Goal: Entertainment & Leisure: Consume media (video, audio)

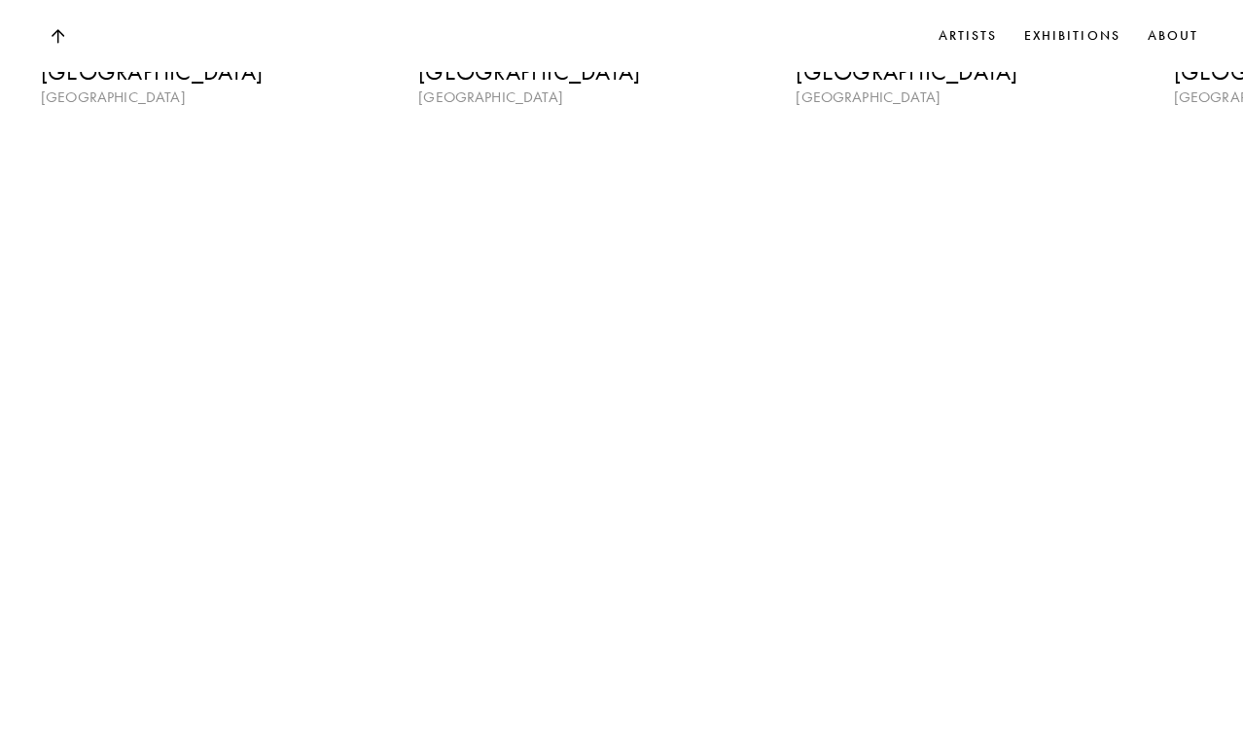
scroll to position [2905, 0]
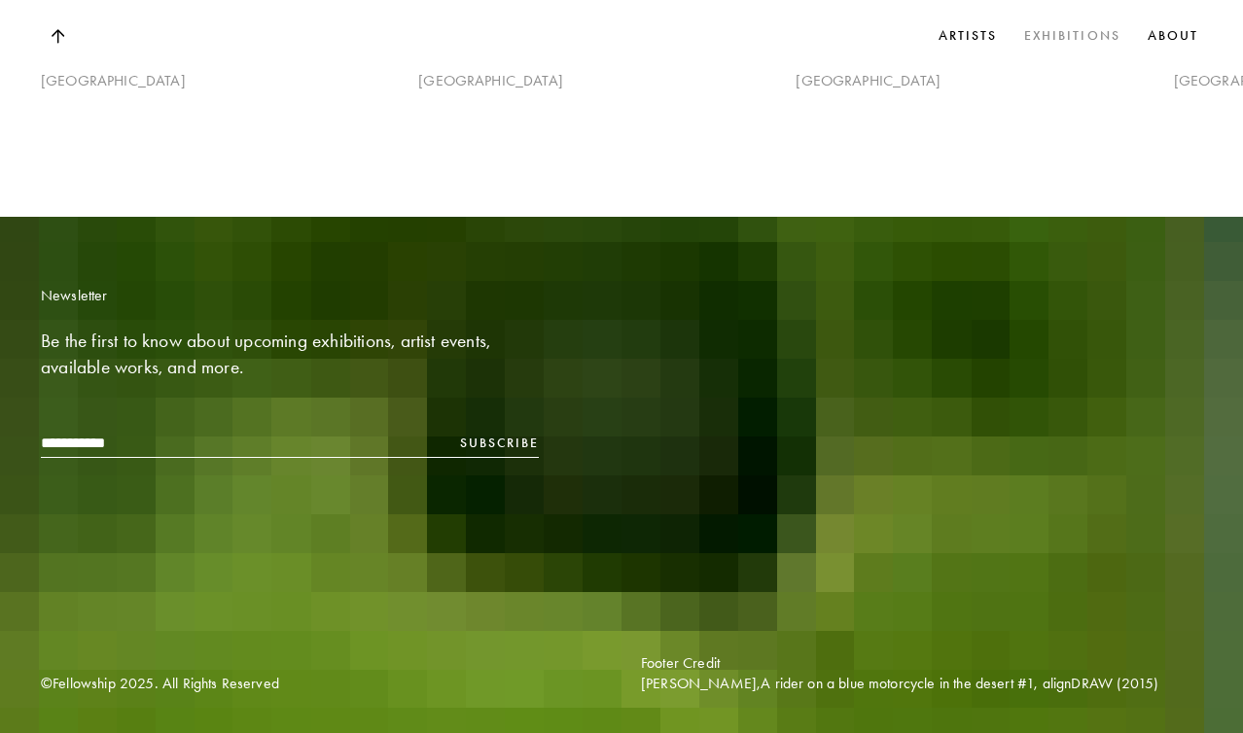
click at [1061, 40] on link "Exhibitions" at bounding box center [1072, 35] width 104 height 29
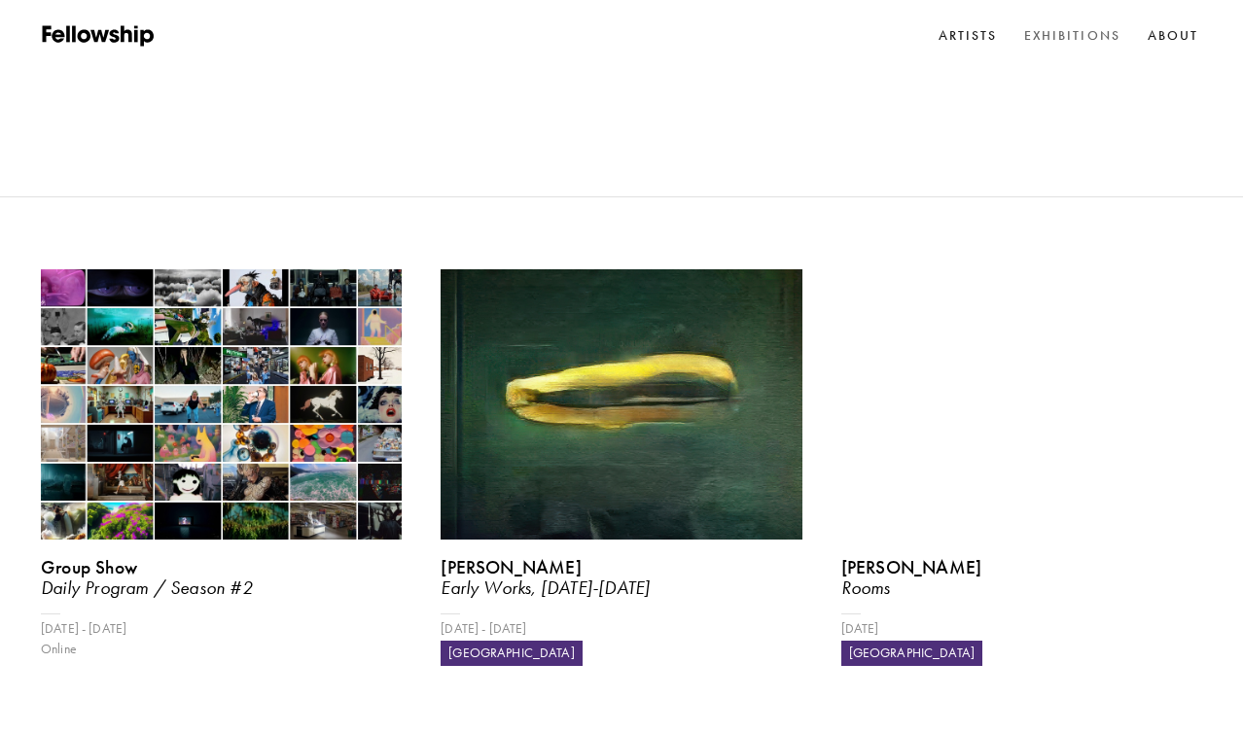
scroll to position [194, 0]
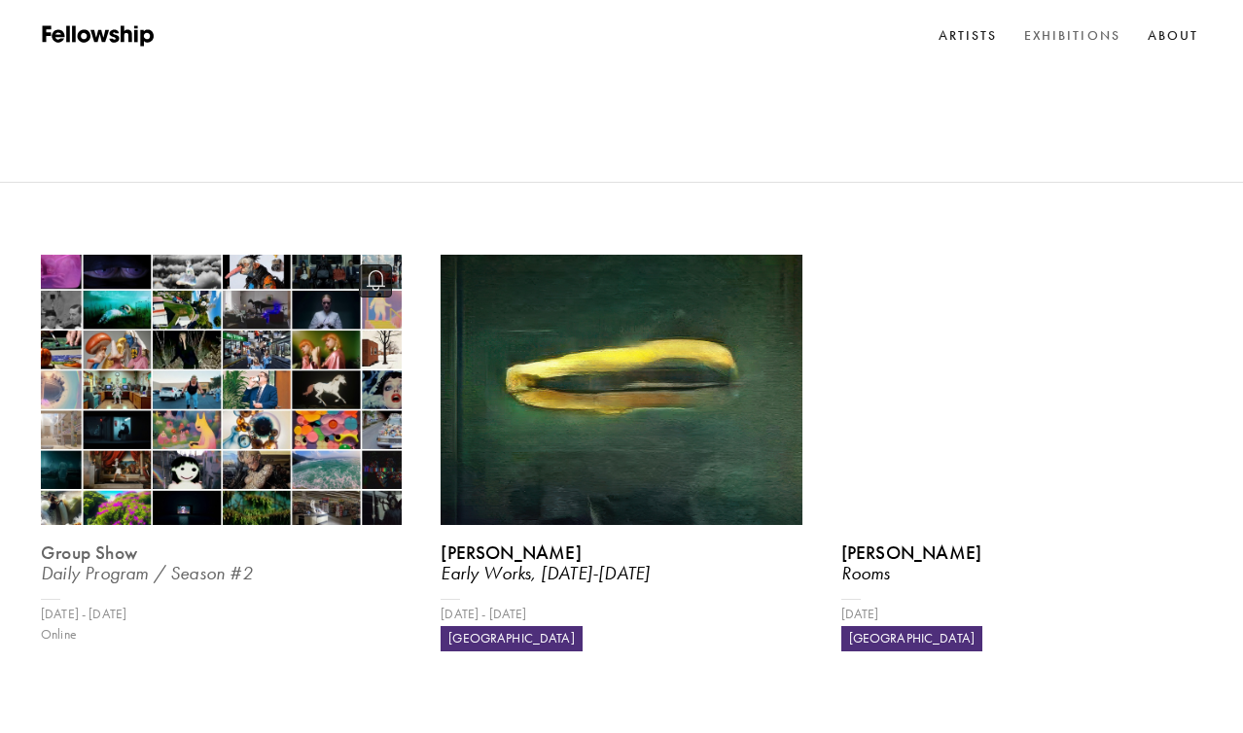
click at [107, 542] on b "Group Show" at bounding box center [89, 553] width 96 height 22
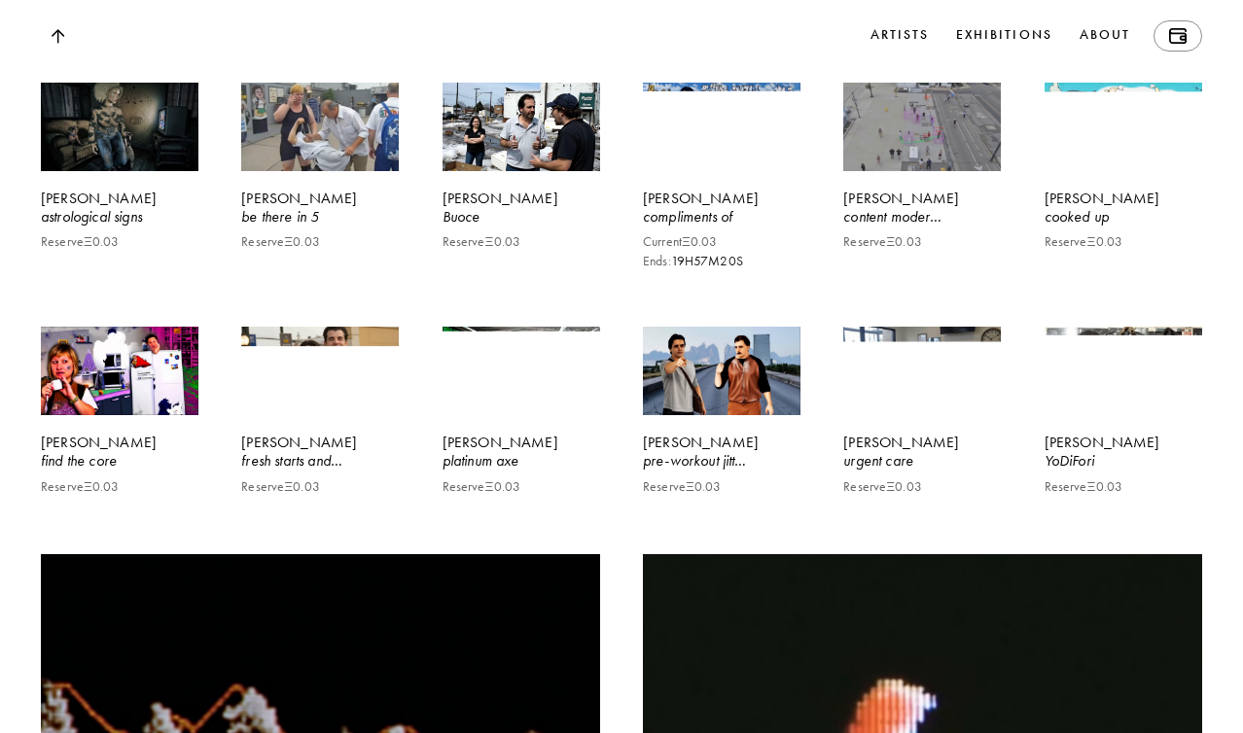
scroll to position [6468, 0]
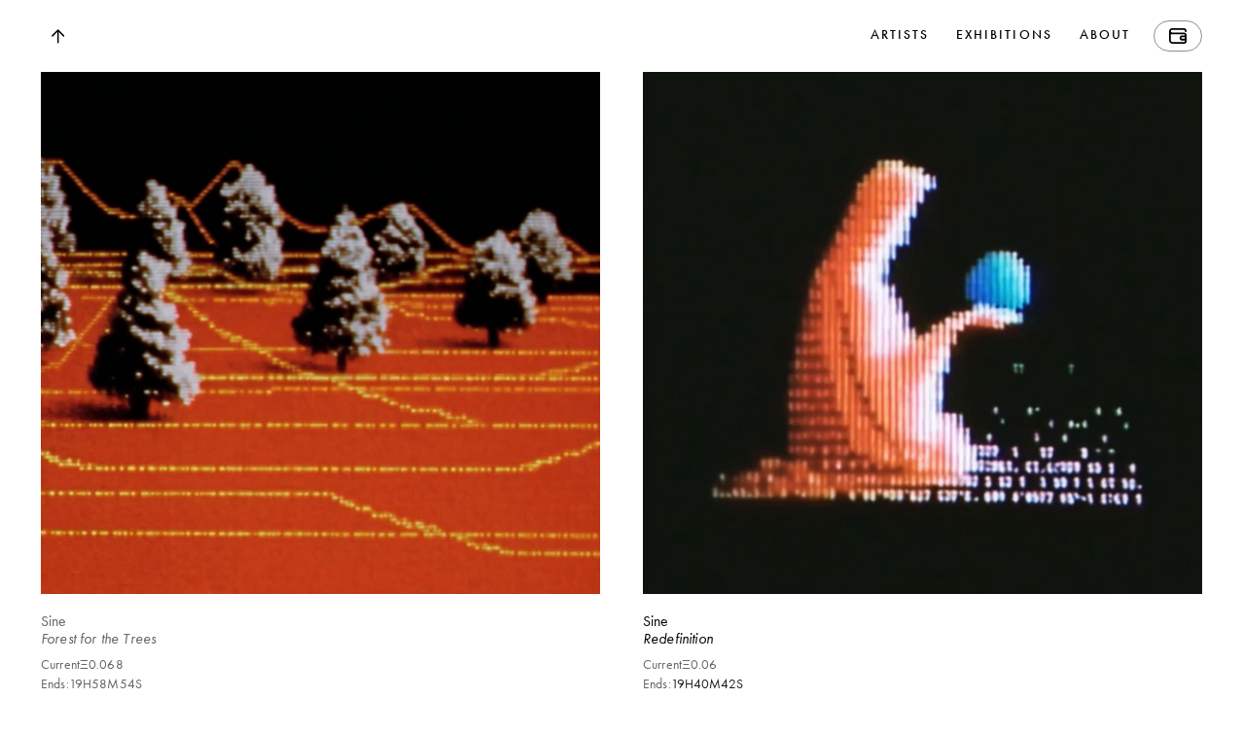
click at [265, 333] on video at bounding box center [320, 314] width 576 height 576
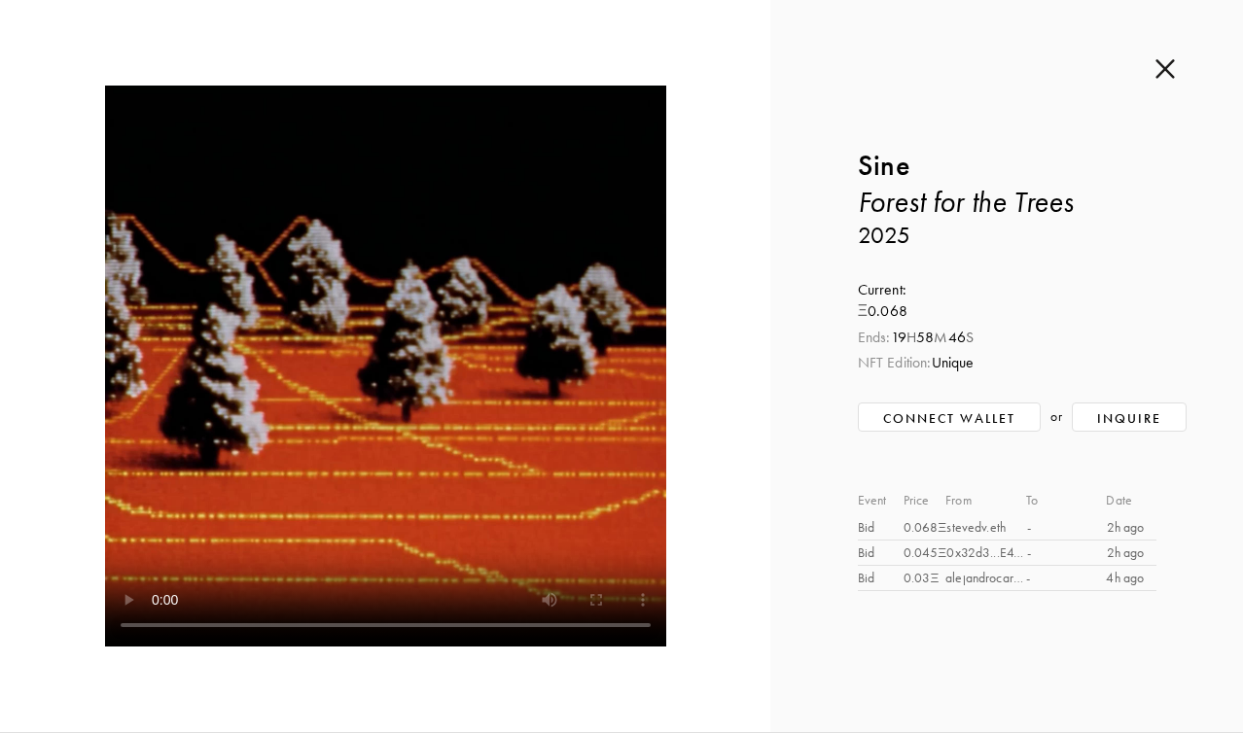
click at [1164, 73] on img at bounding box center [1164, 68] width 19 height 21
